Goal: Information Seeking & Learning: Check status

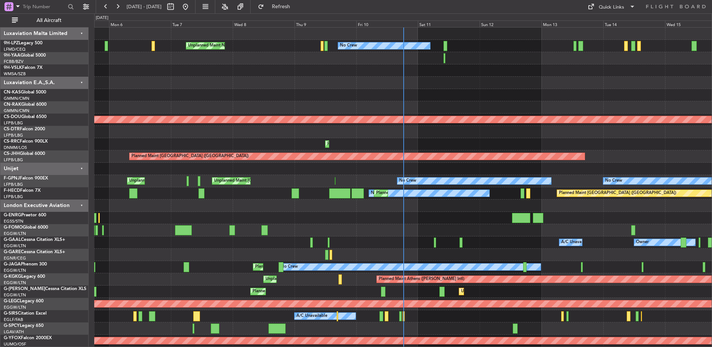
click at [187, 257] on div at bounding box center [403, 255] width 618 height 12
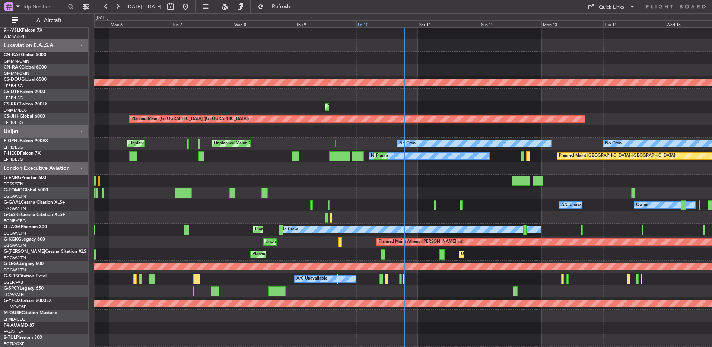
click at [402, 24] on div "Fri 10" at bounding box center [388, 23] width 62 height 7
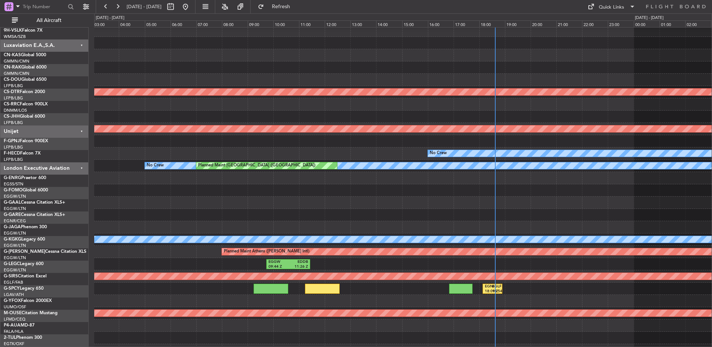
scroll to position [28, 0]
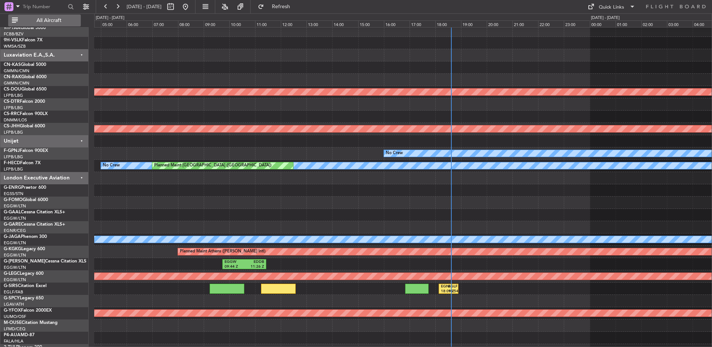
click at [43, 18] on span "All Aircraft" at bounding box center [48, 20] width 59 height 5
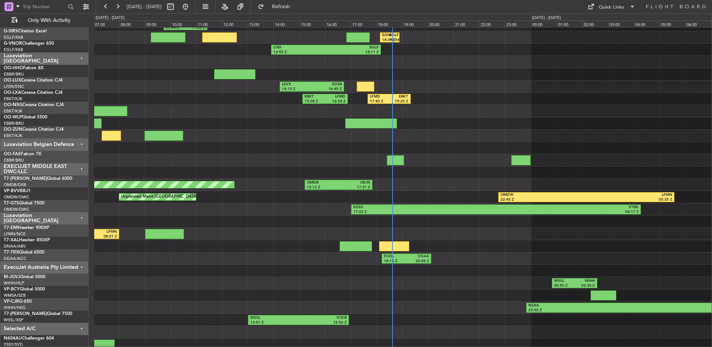
scroll to position [20, 0]
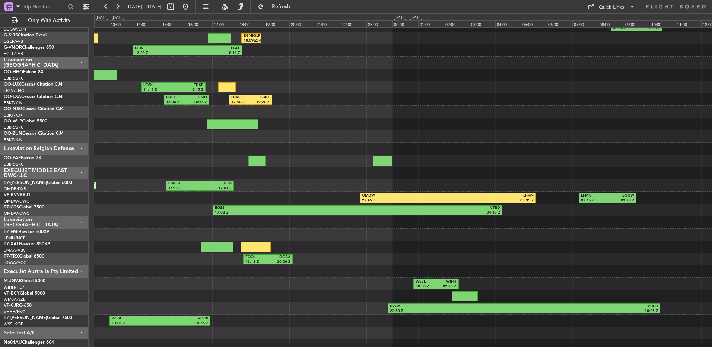
click at [335, 114] on div at bounding box center [403, 112] width 618 height 12
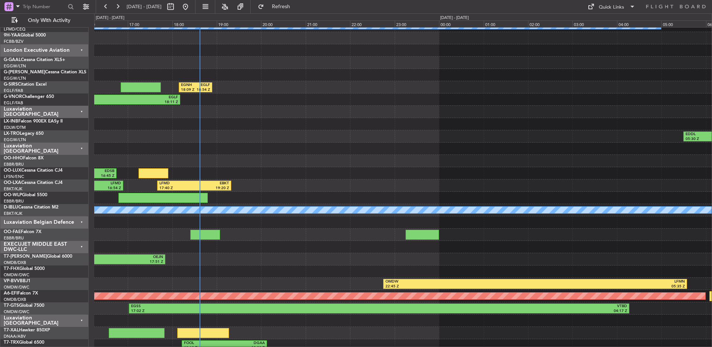
scroll to position [0, 0]
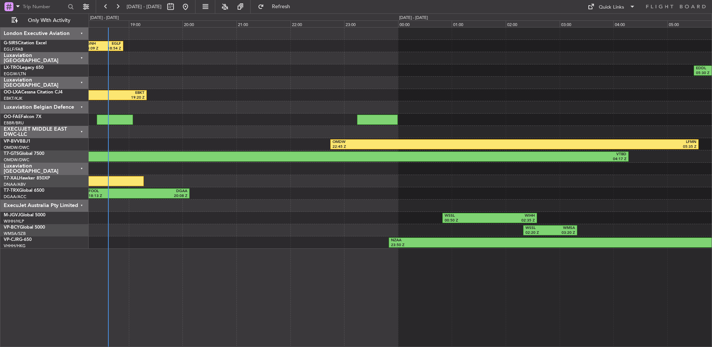
click at [75, 62] on div "Luxaviation [GEOGRAPHIC_DATA]" at bounding box center [44, 58] width 88 height 12
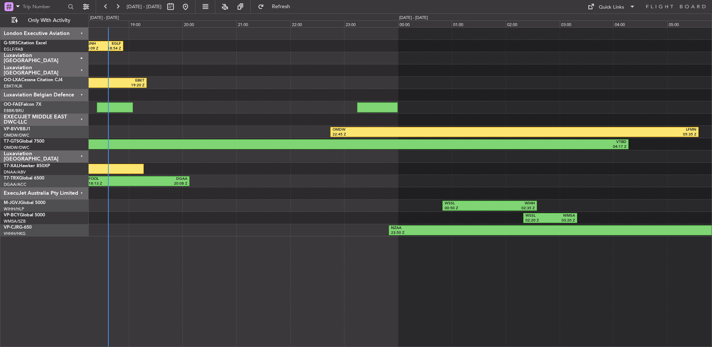
click at [77, 37] on div "London Executive Aviation" at bounding box center [44, 34] width 88 height 12
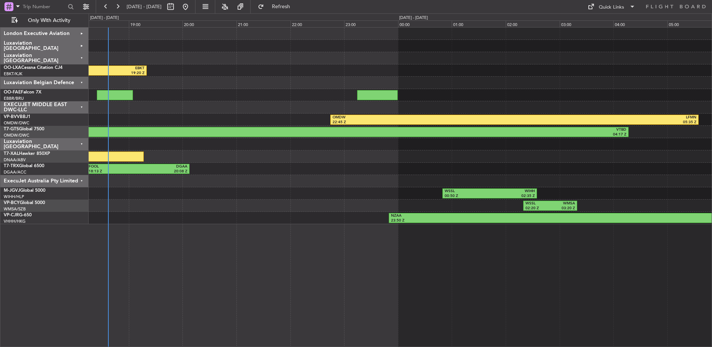
click at [77, 37] on div "London Executive Aviation" at bounding box center [44, 34] width 88 height 12
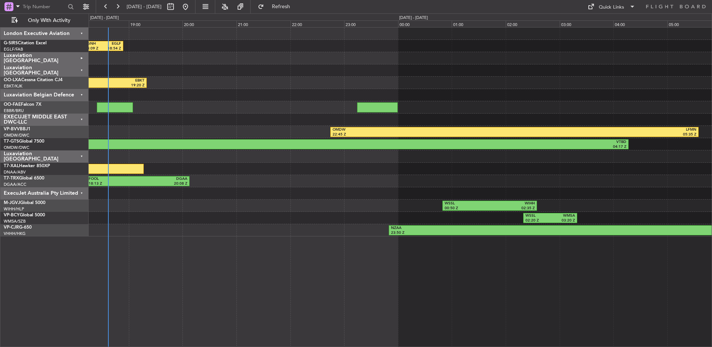
click at [69, 91] on div "Luxaviation Belgian Defence" at bounding box center [44, 95] width 88 height 12
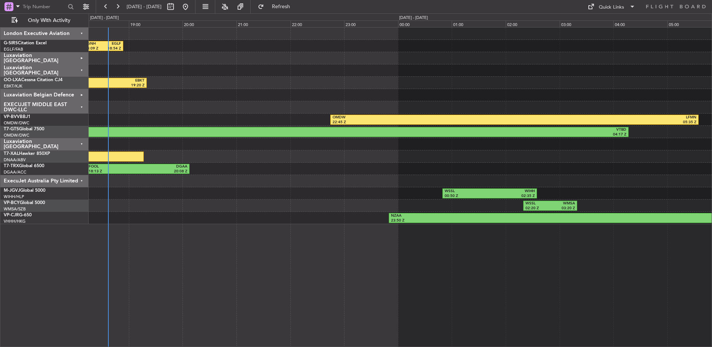
click at [172, 347] on html "[DATE] - [DATE] Refresh Quick Links Only With Activity EGNH 18:09 Z EGLF 18:54 …" at bounding box center [356, 173] width 712 height 347
